Goal: Download file/media

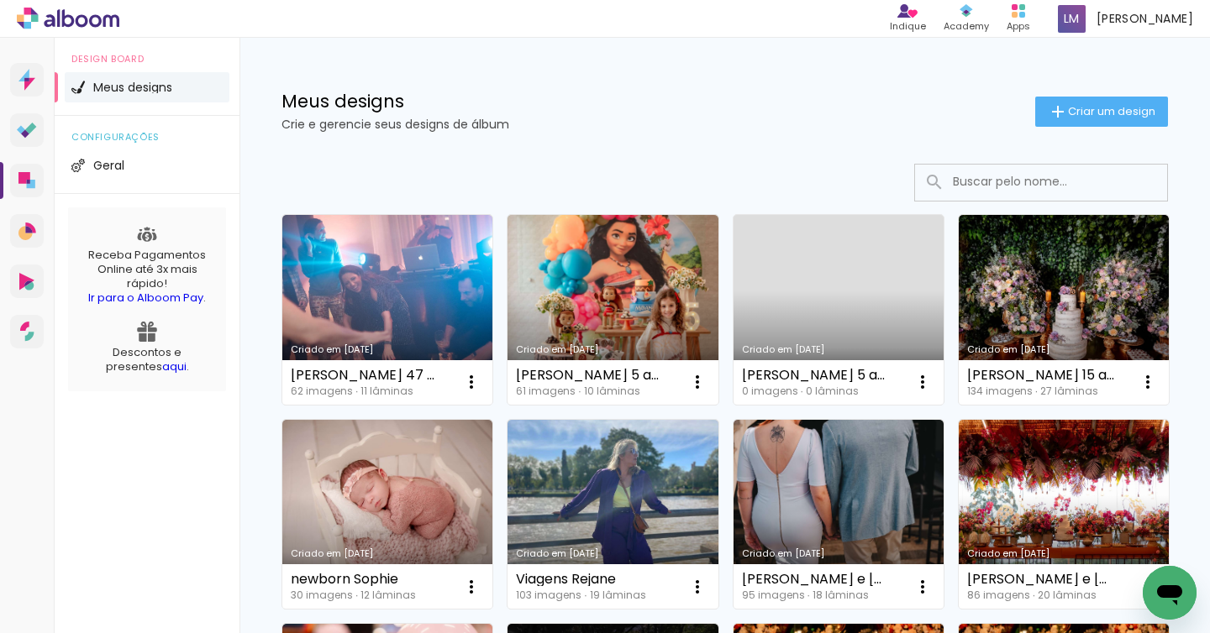
click at [416, 494] on link "Criado em [DATE]" at bounding box center [387, 515] width 210 height 190
click at [397, 285] on link "Criado em [DATE]" at bounding box center [387, 310] width 210 height 190
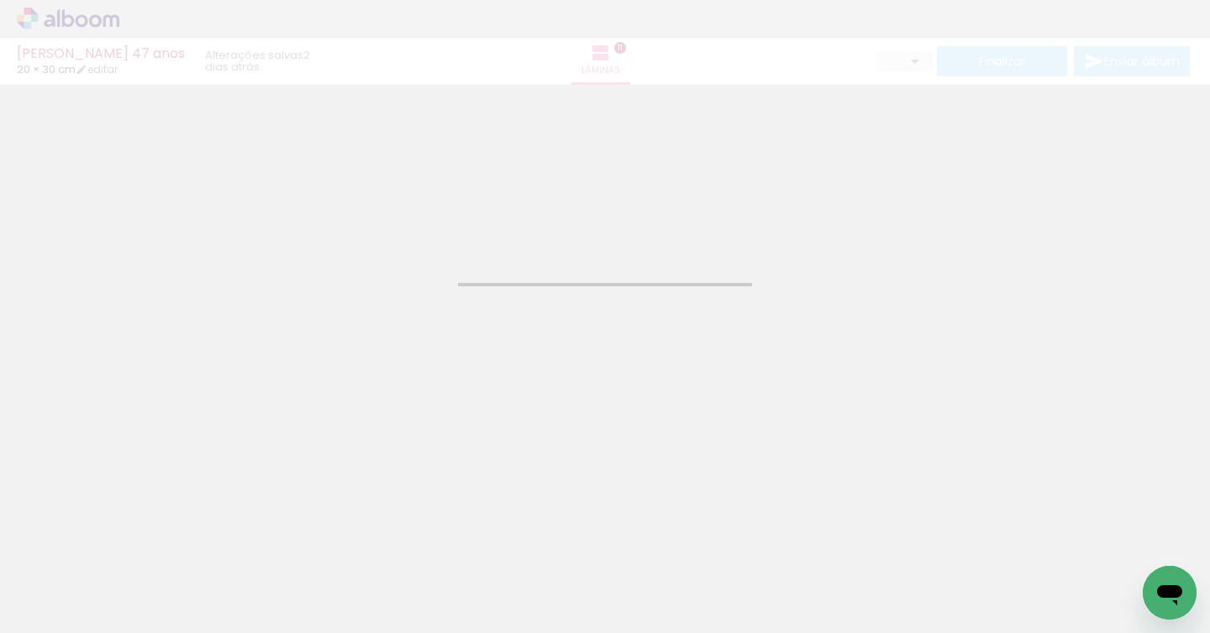
type input "JPG"
type input "Alta, 300 DPI"
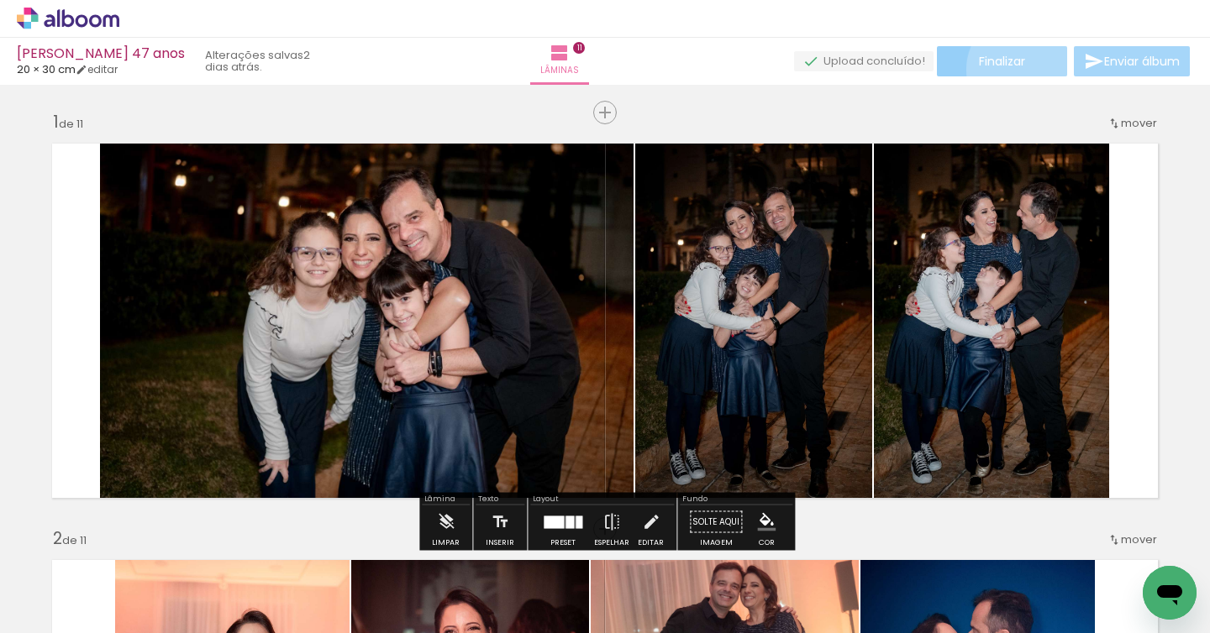
click at [1020, 70] on paper-button "Finalizar" at bounding box center [1002, 61] width 130 height 30
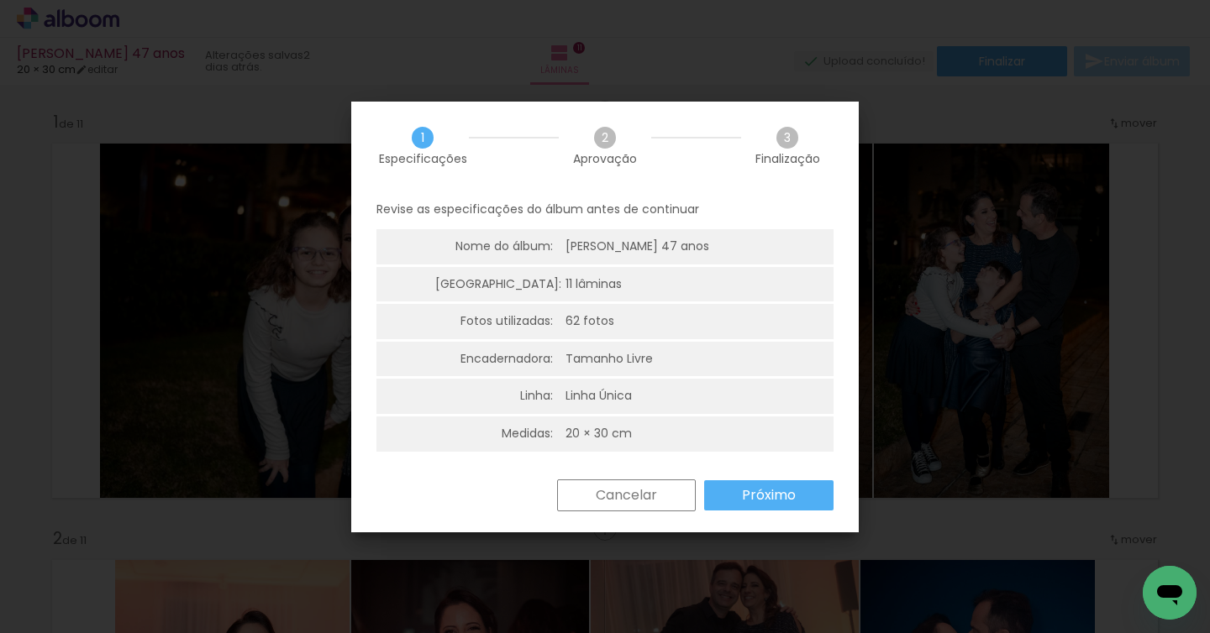
click at [1101, 203] on iron-overlay-backdrop at bounding box center [605, 316] width 1210 height 633
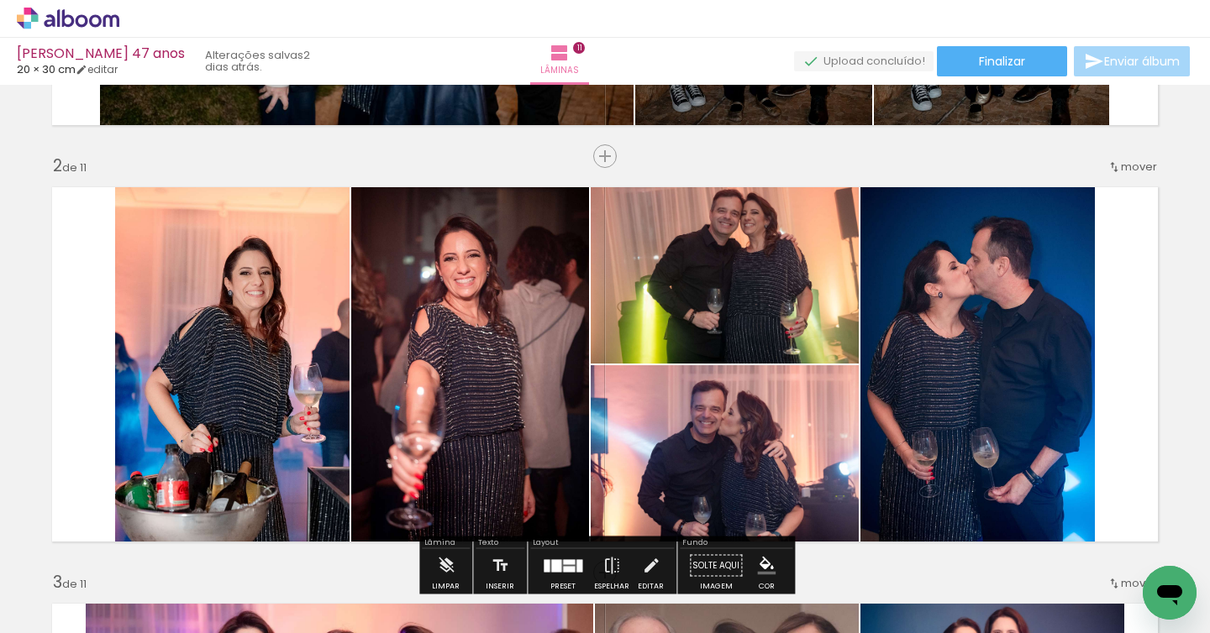
scroll to position [377, 0]
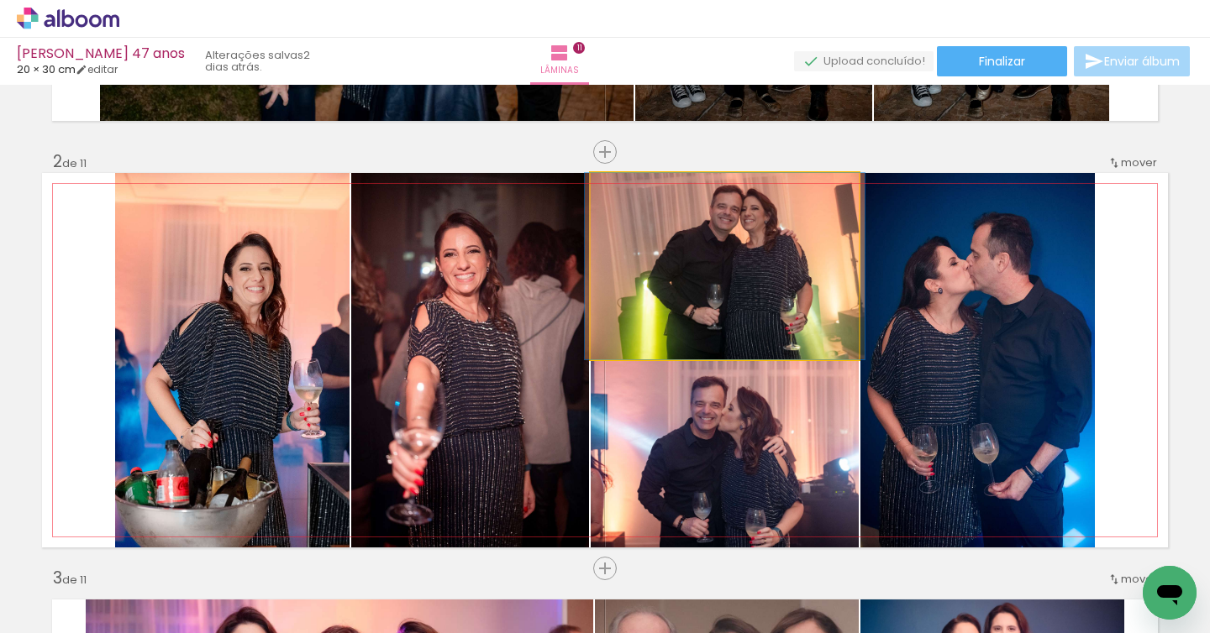
click at [762, 334] on div at bounding box center [725, 266] width 280 height 186
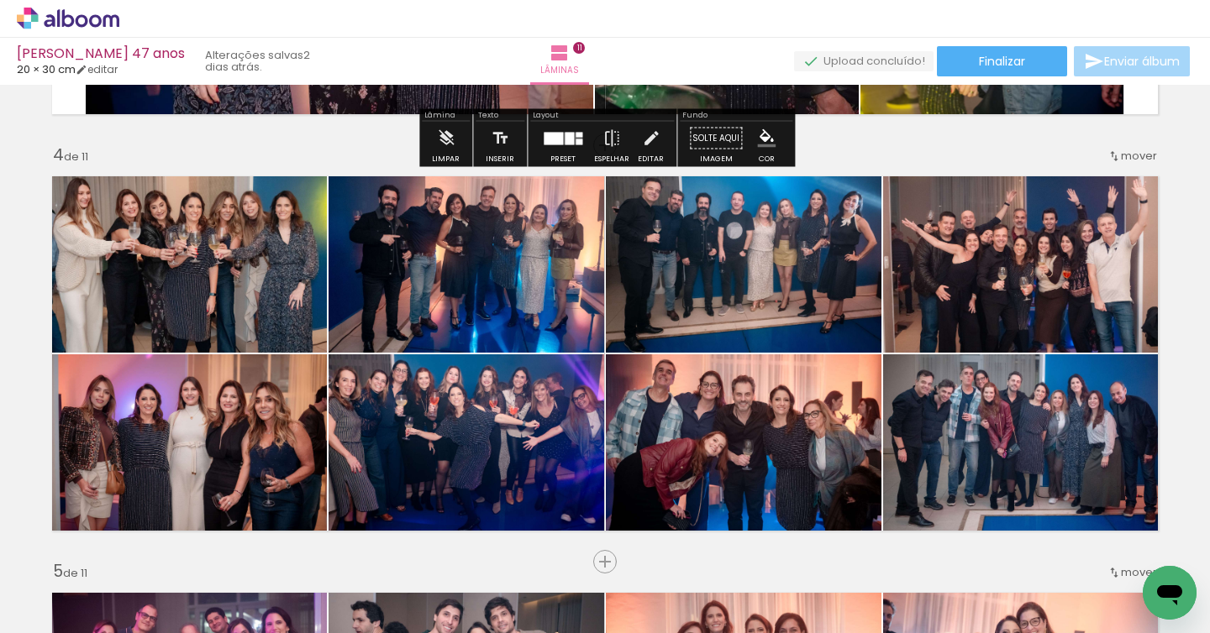
scroll to position [1234, 0]
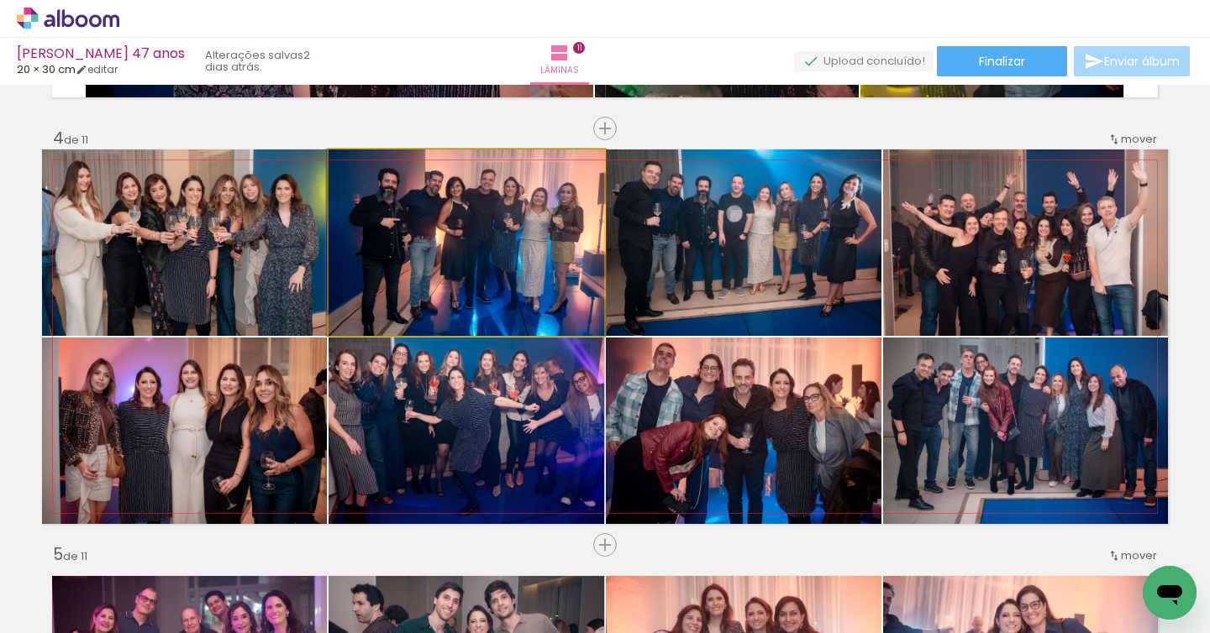
drag, startPoint x: 401, startPoint y: 264, endPoint x: 523, endPoint y: 246, distance: 123.1
click at [402, 264] on quentale-photo at bounding box center [466, 243] width 276 height 186
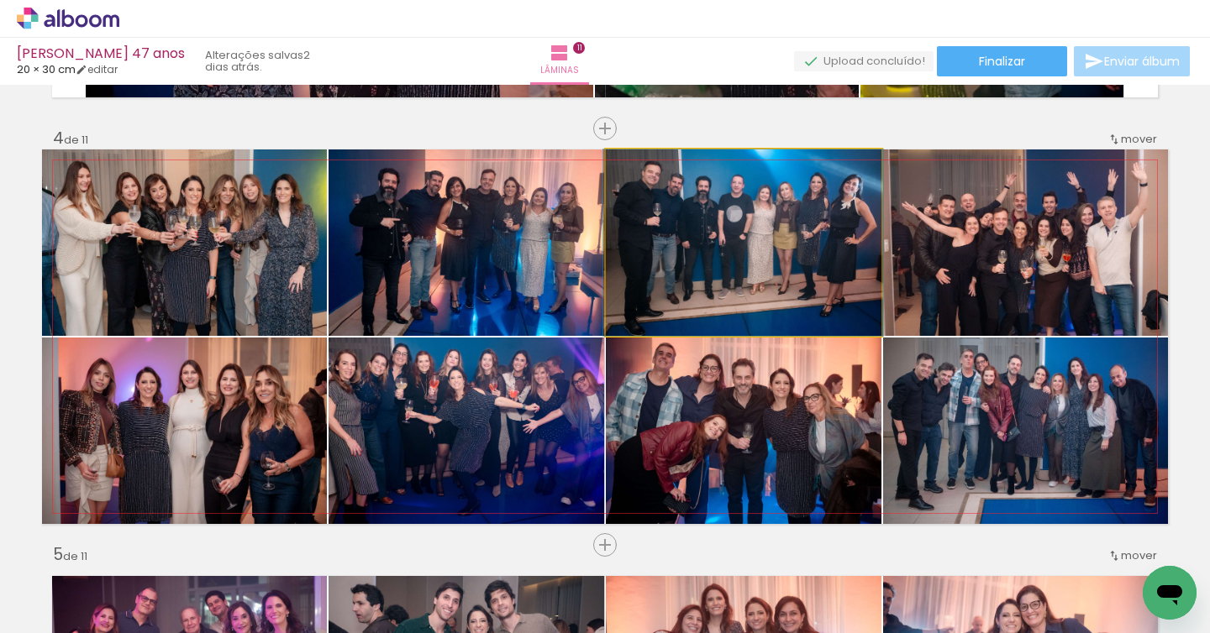
drag, startPoint x: 678, startPoint y: 223, endPoint x: 677, endPoint y: 234, distance: 10.1
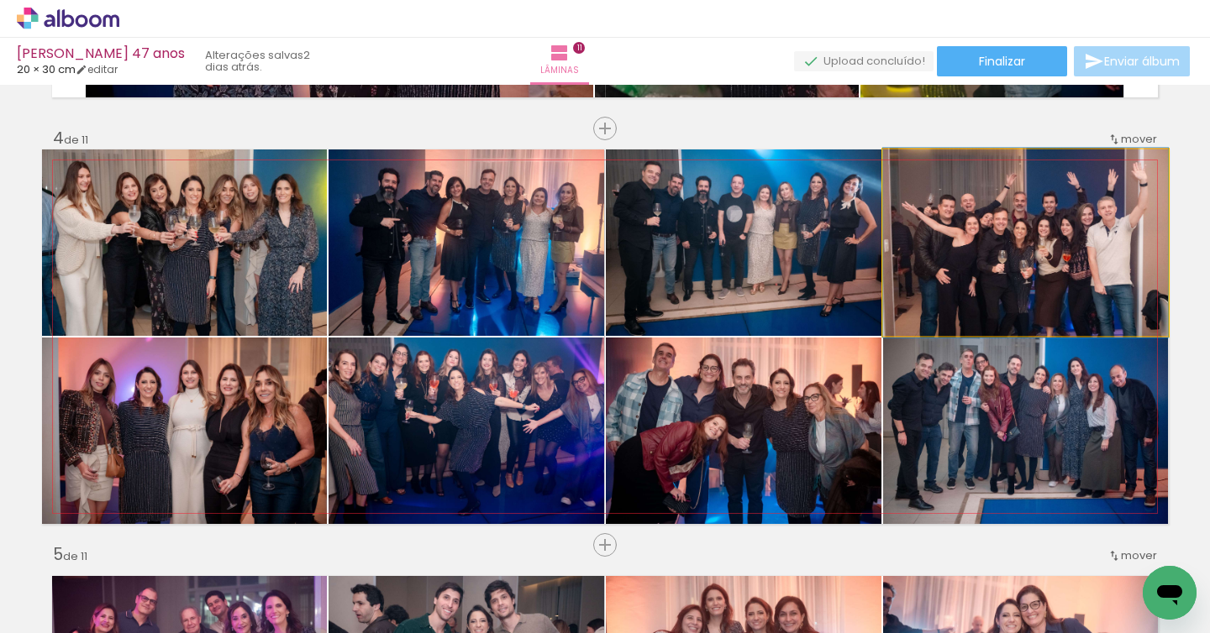
click at [971, 232] on quentale-photo at bounding box center [1025, 243] width 285 height 186
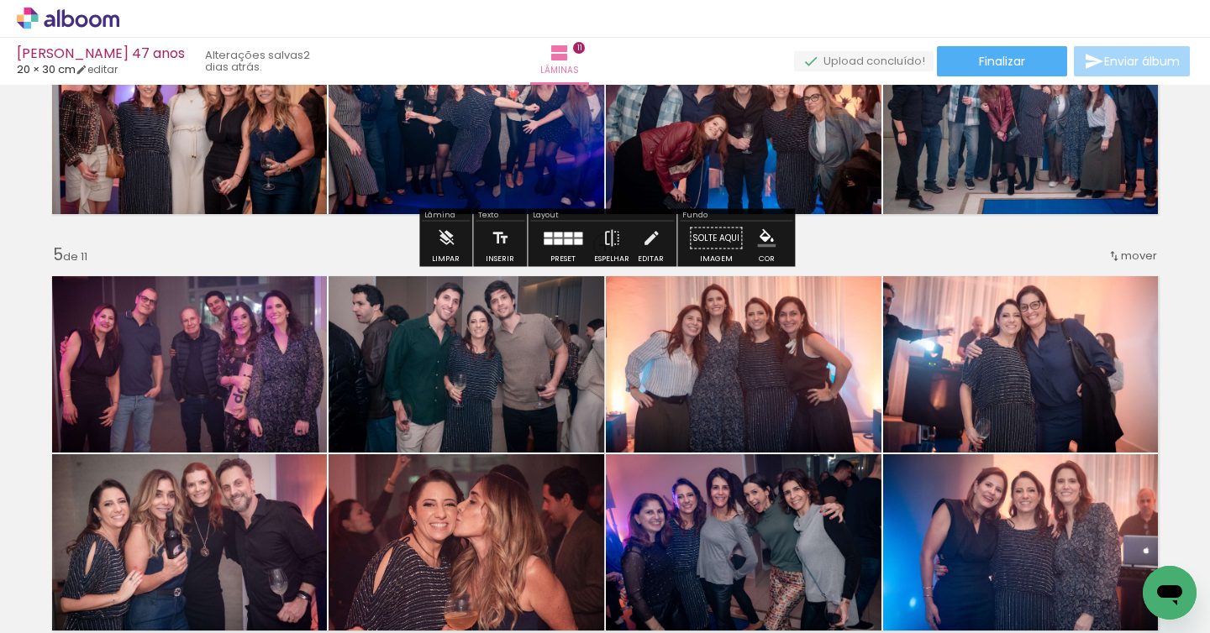
scroll to position [1535, 0]
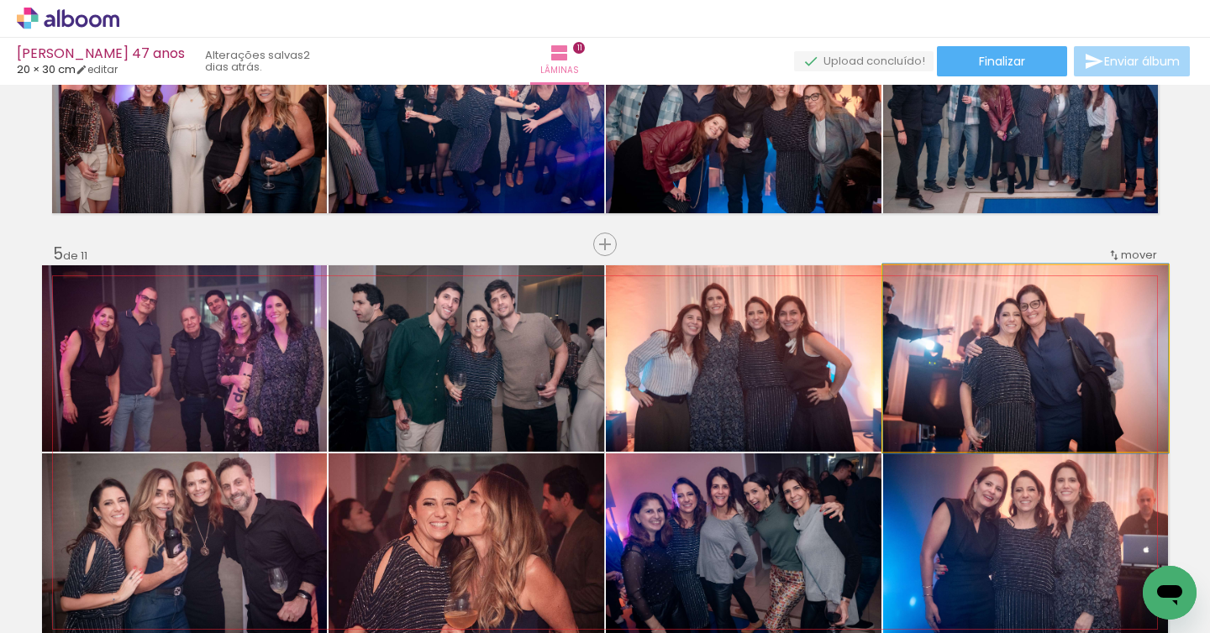
click at [929, 333] on quentale-photo at bounding box center [1025, 358] width 285 height 186
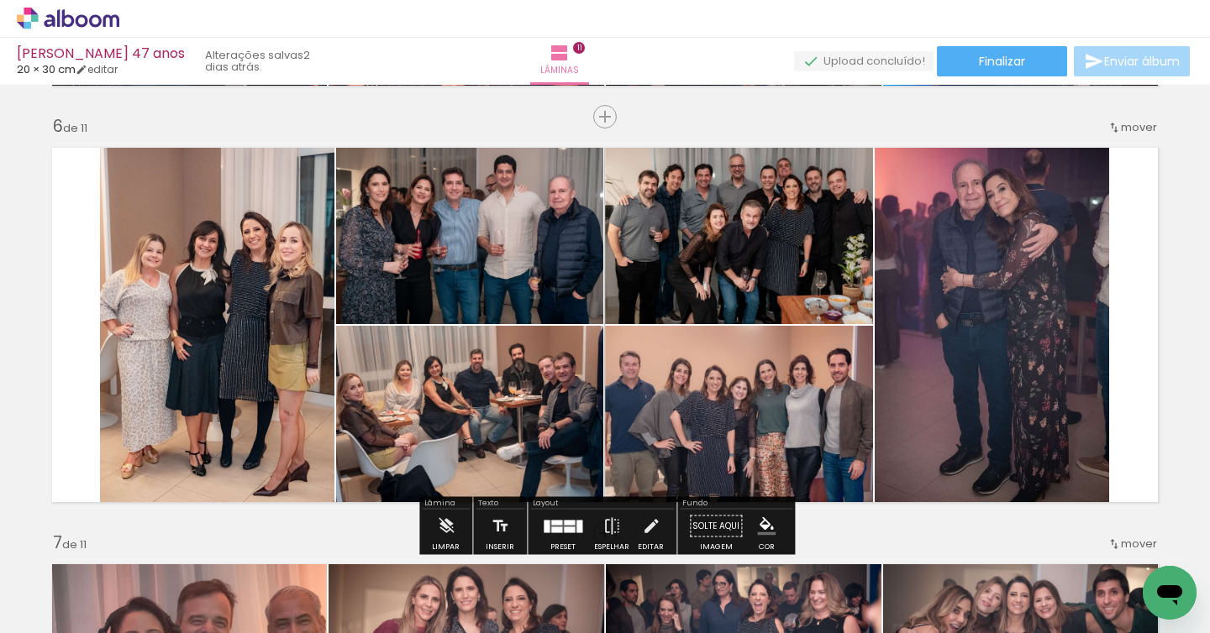
scroll to position [2082, 0]
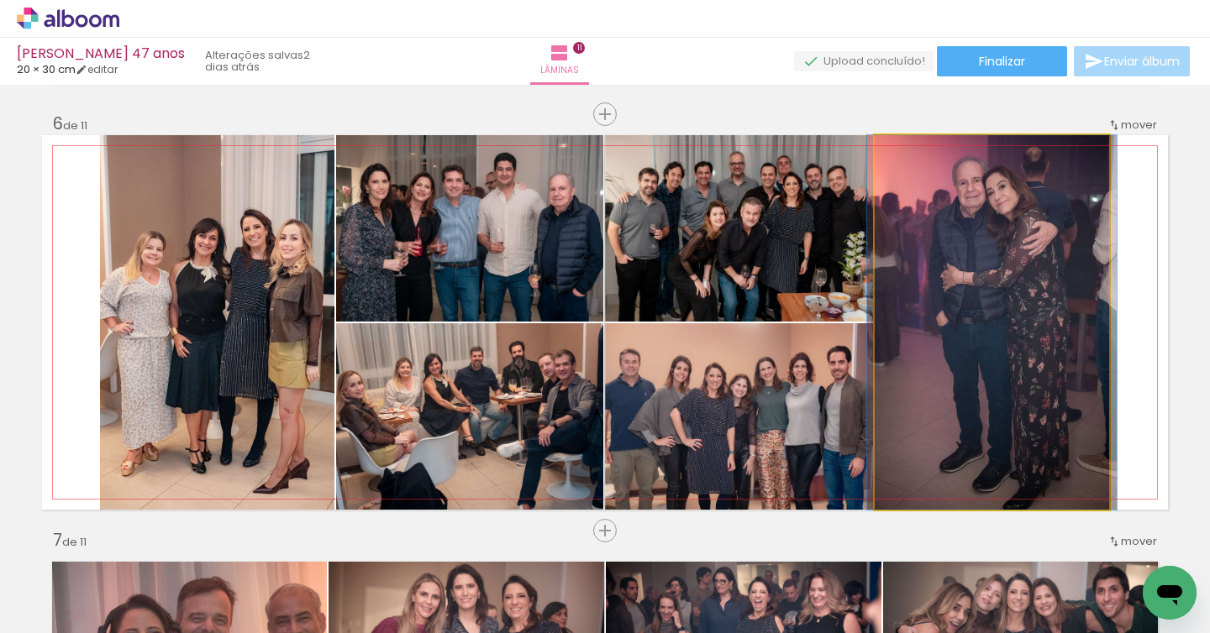
click at [928, 333] on quentale-photo at bounding box center [991, 322] width 234 height 375
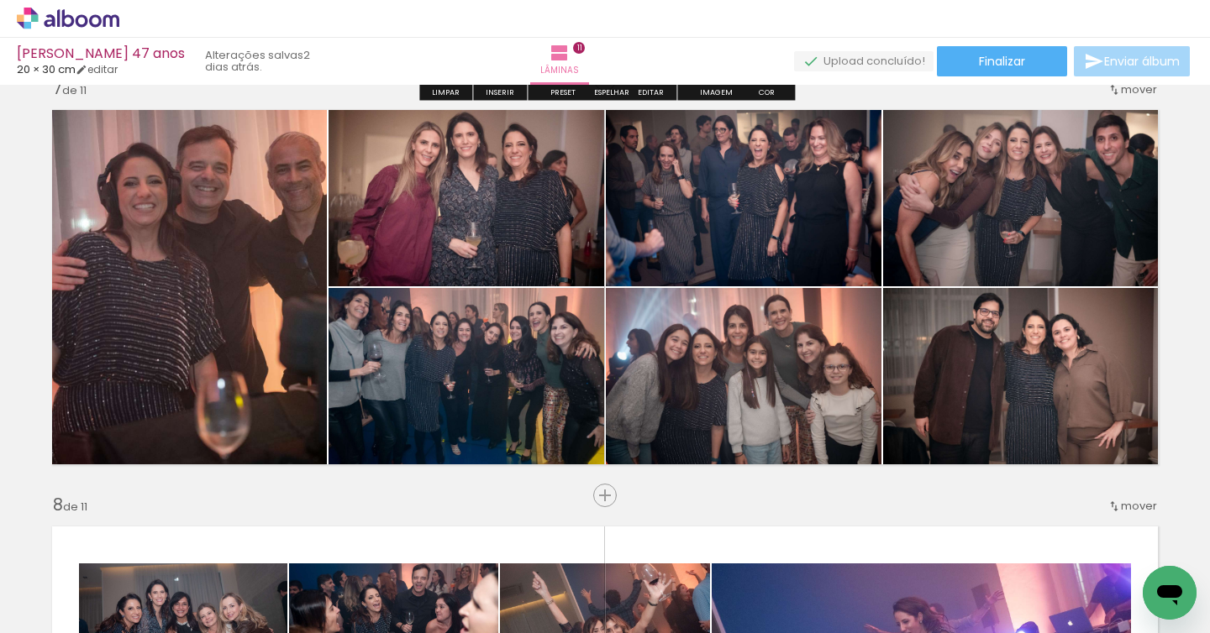
scroll to position [2540, 0]
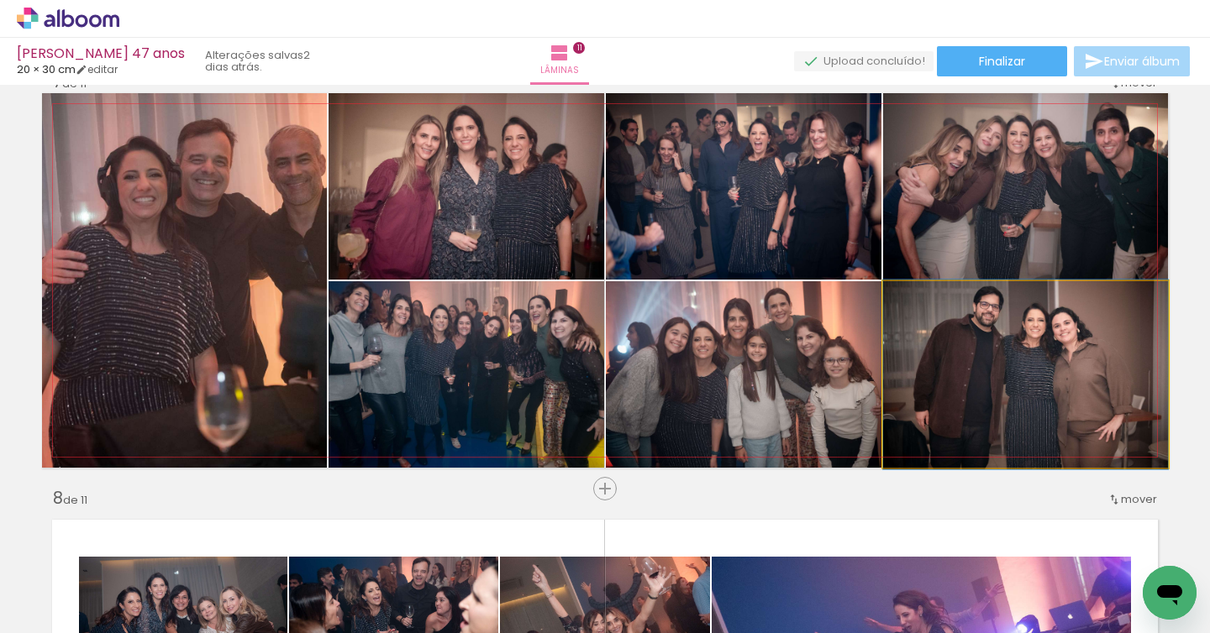
click at [928, 334] on quentale-photo at bounding box center [1025, 374] width 285 height 186
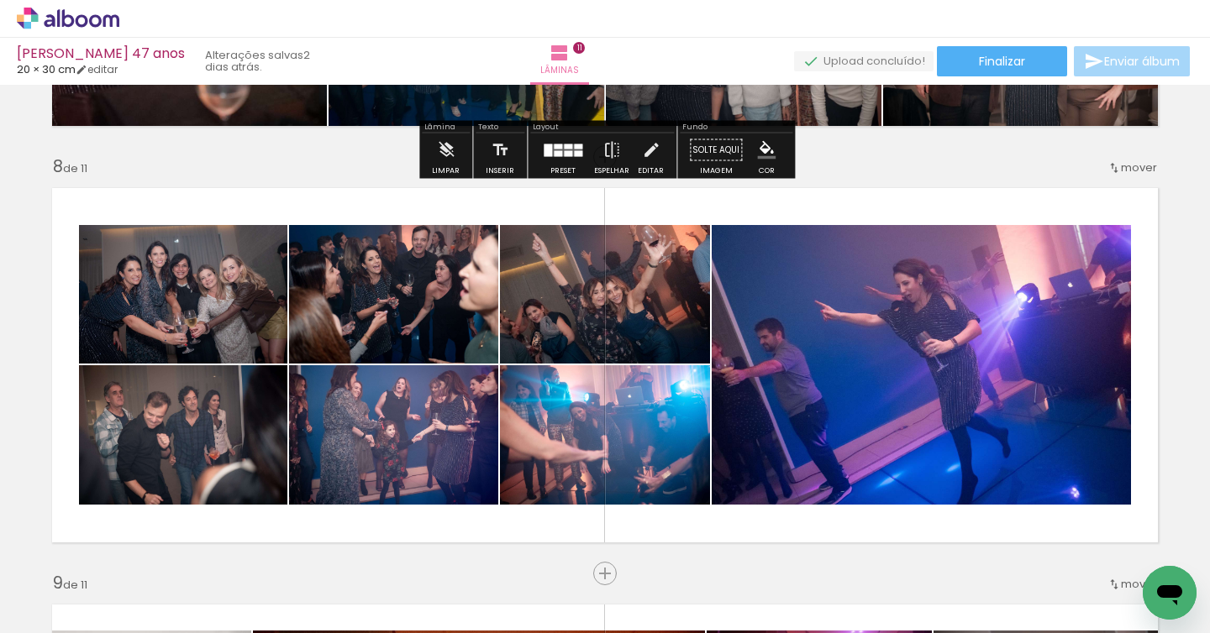
scroll to position [2901, 0]
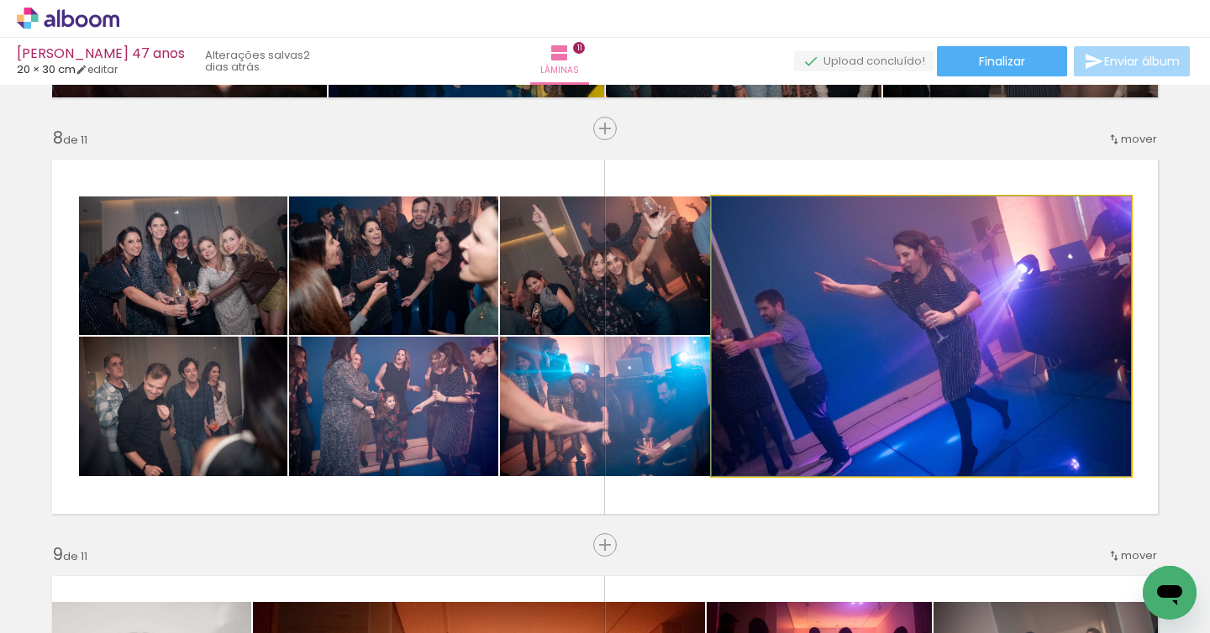
click at [928, 333] on quentale-photo at bounding box center [921, 337] width 419 height 280
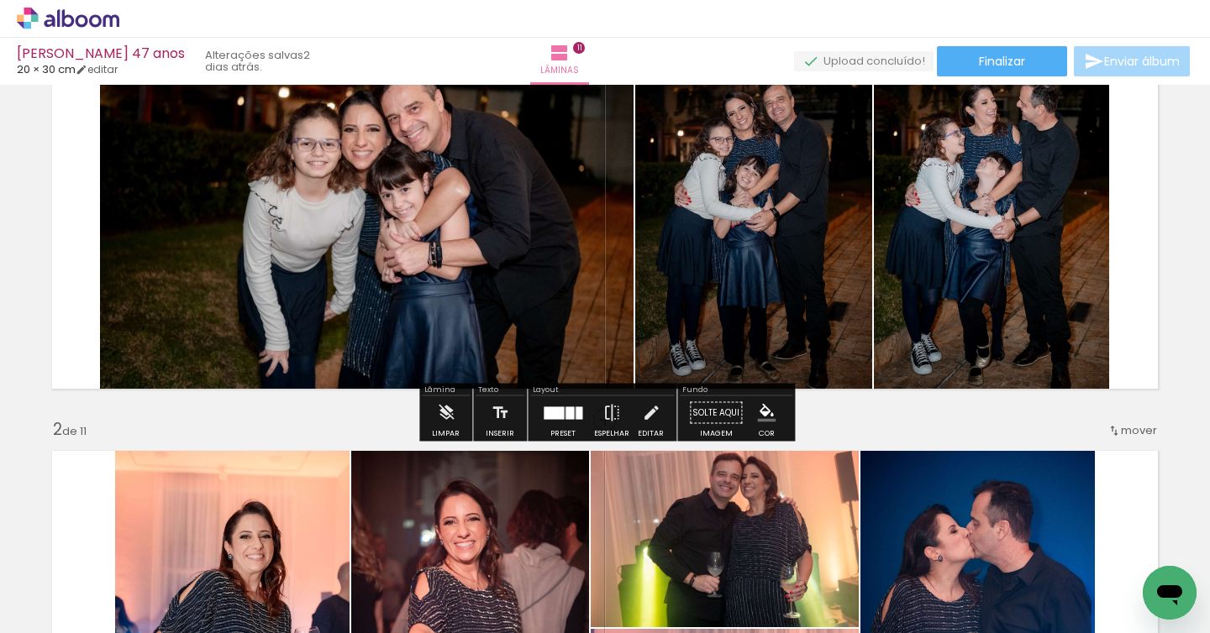
scroll to position [0, 0]
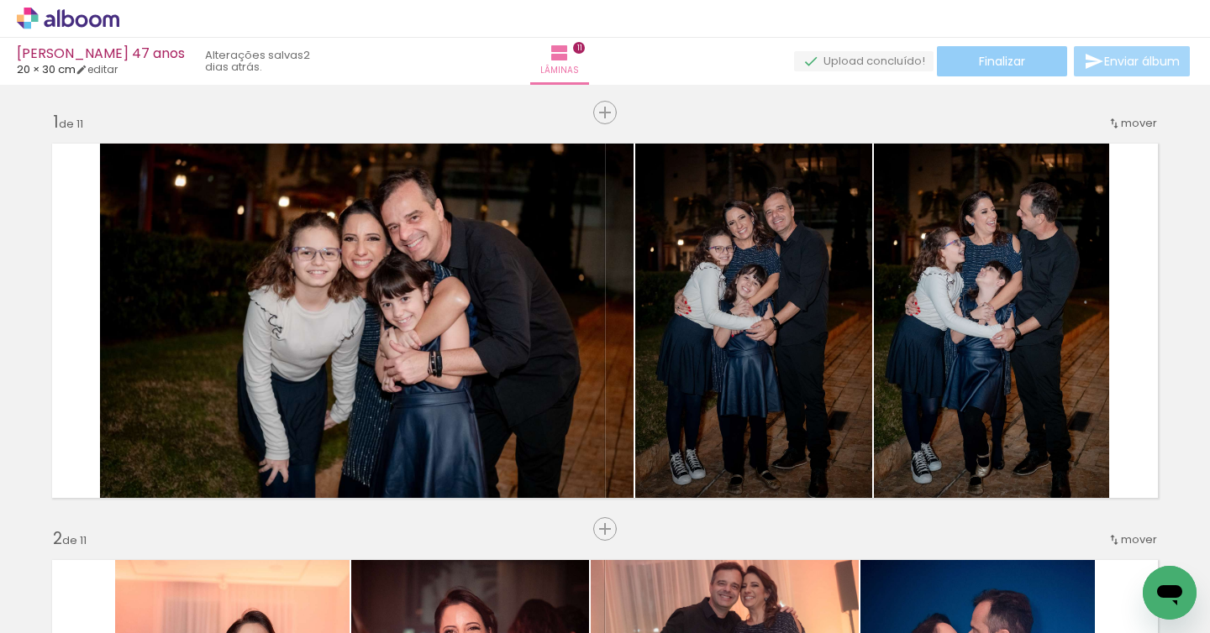
click at [979, 55] on span "Finalizar" at bounding box center [1002, 61] width 46 height 12
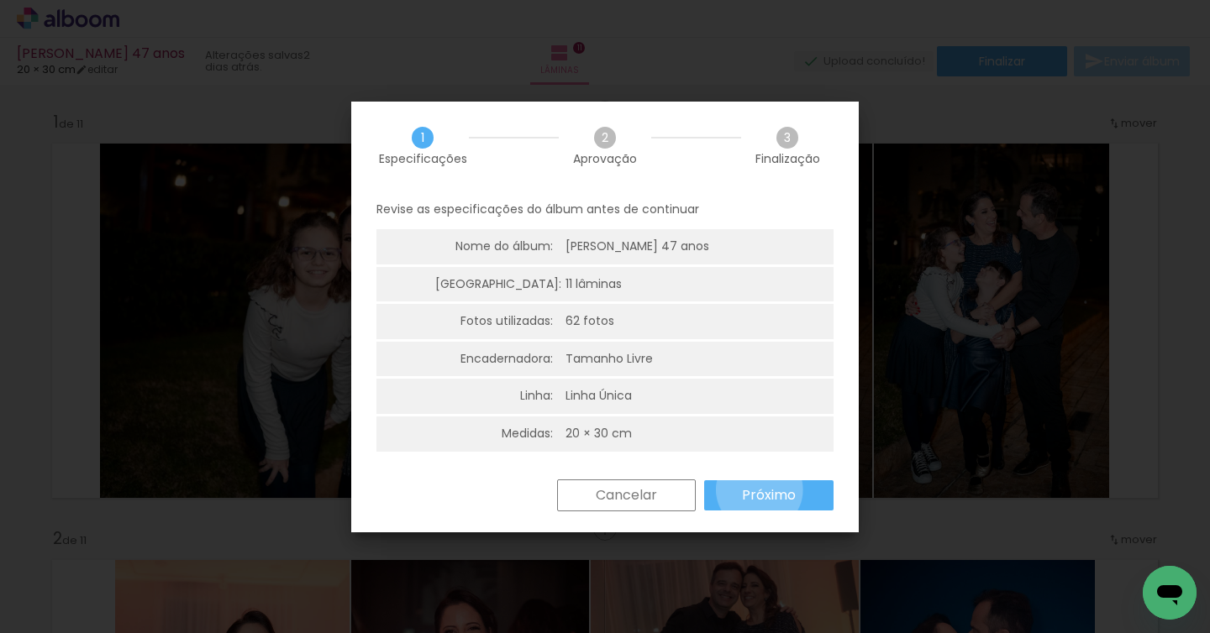
click at [0, 0] on slot "Próximo" at bounding box center [0, 0] width 0 height 0
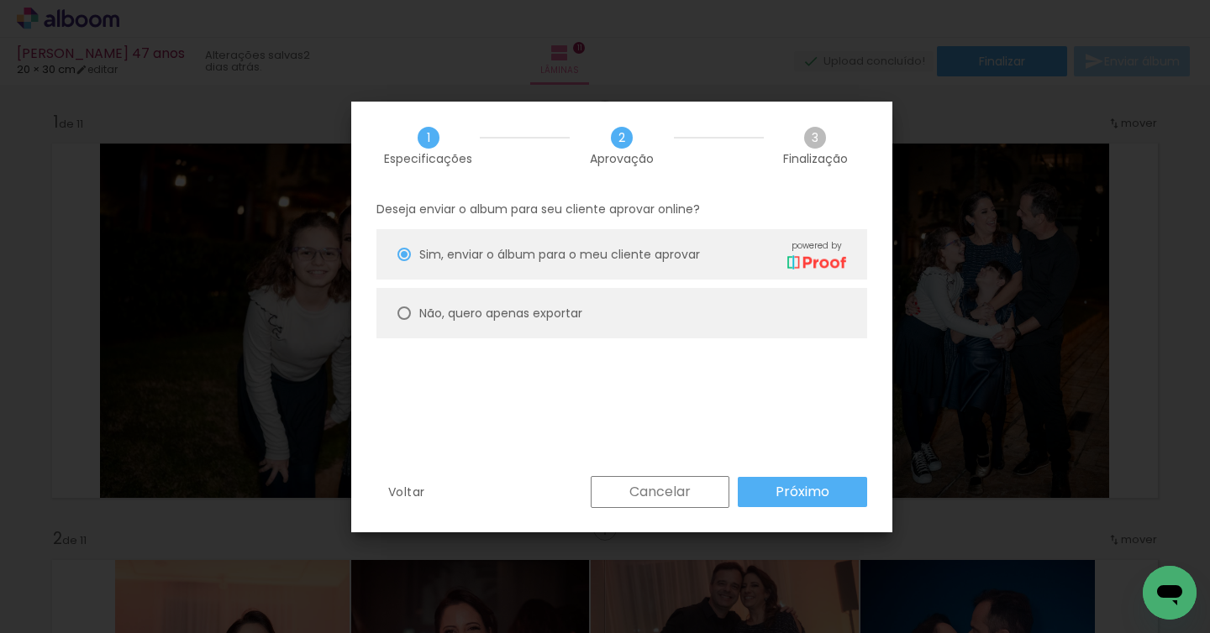
click at [402, 261] on div at bounding box center [403, 254] width 13 height 13
type paper-radio-button "on"
click at [0, 0] on slot "Próximo" at bounding box center [0, 0] width 0 height 0
type input "Alta, 300 DPI"
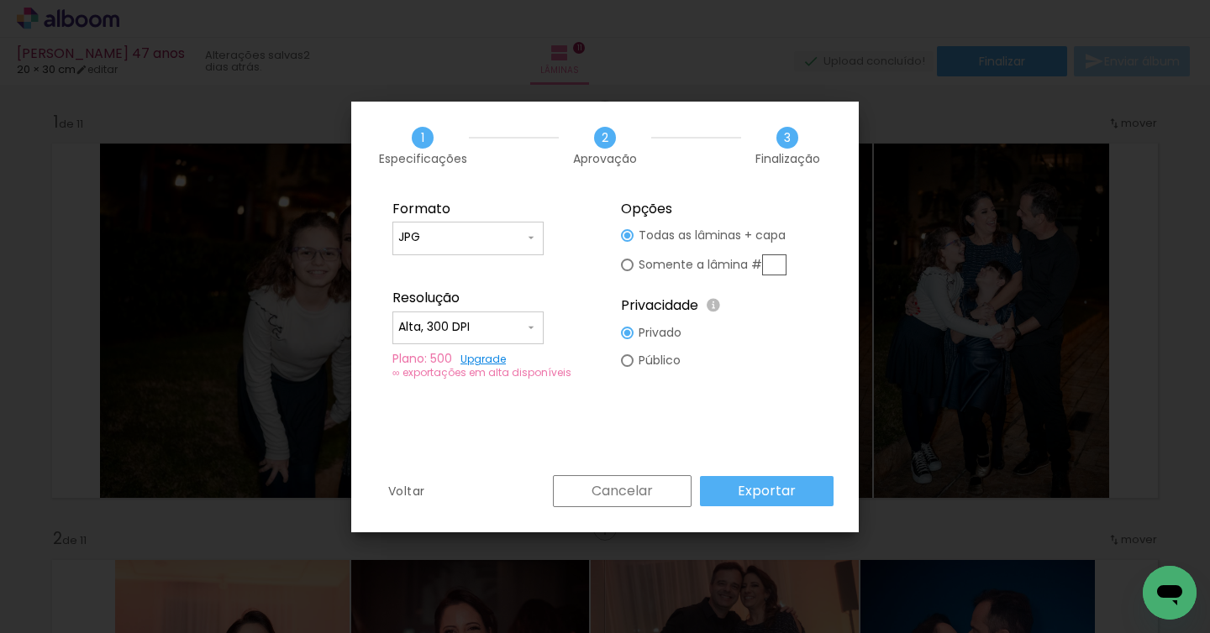
click at [0, 0] on slot "Exportar" at bounding box center [0, 0] width 0 height 0
